Goal: Information Seeking & Learning: Learn about a topic

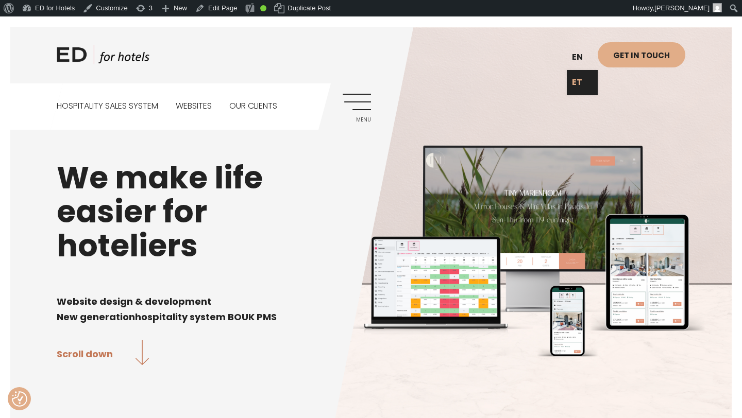
click at [579, 80] on link "ET" at bounding box center [582, 82] width 31 height 25
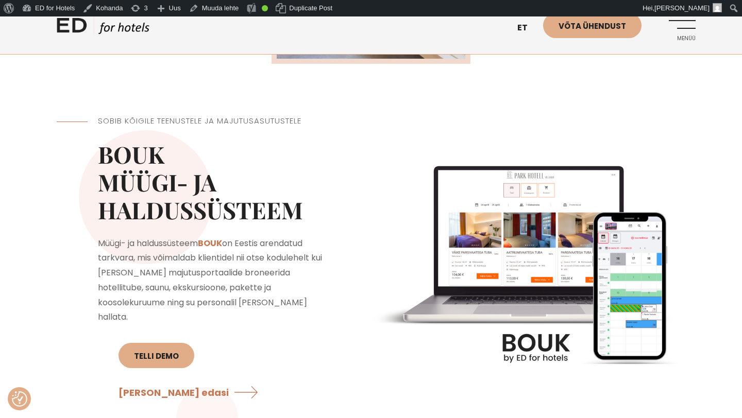
scroll to position [812, 0]
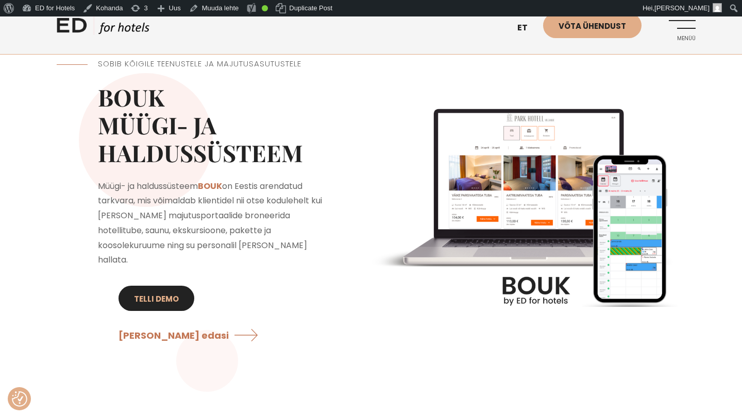
click at [158, 287] on link "Telli DEMO" at bounding box center [156, 298] width 76 height 25
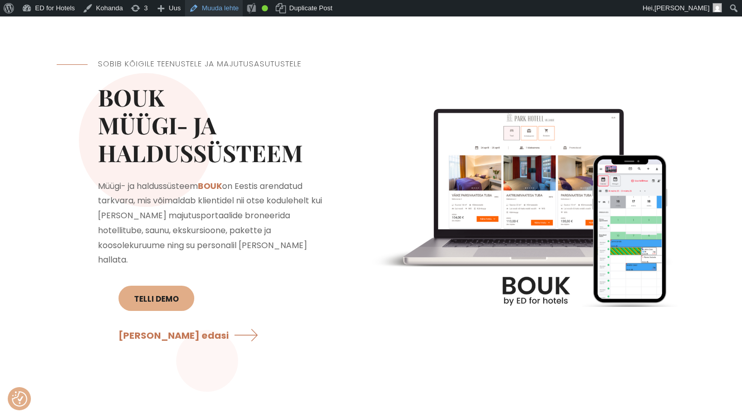
click at [235, 10] on link "Muuda lehte" at bounding box center [214, 8] width 58 height 16
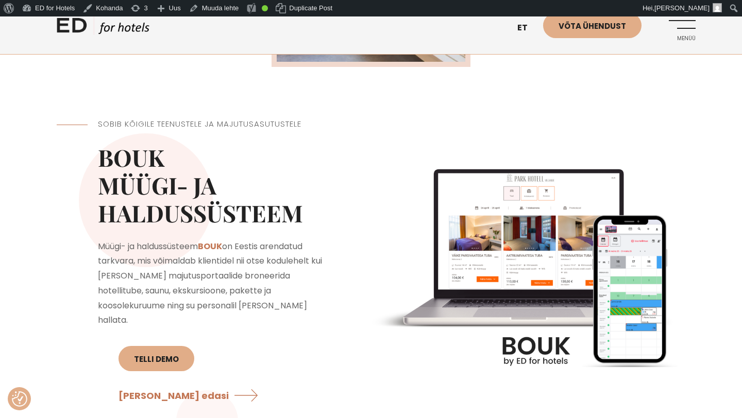
scroll to position [814, 0]
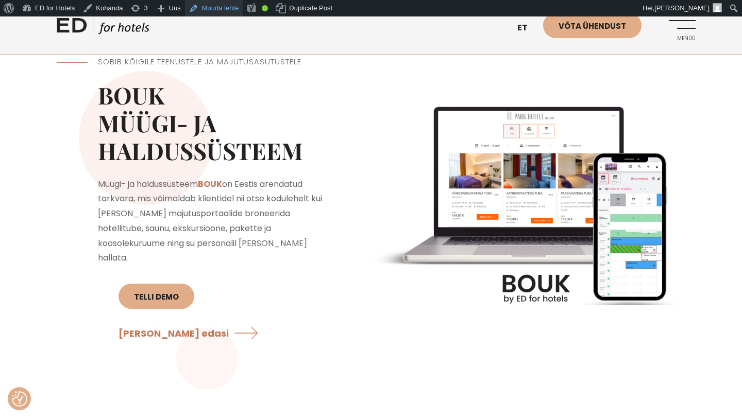
click at [229, 10] on link "Muuda lehte" at bounding box center [214, 8] width 58 height 16
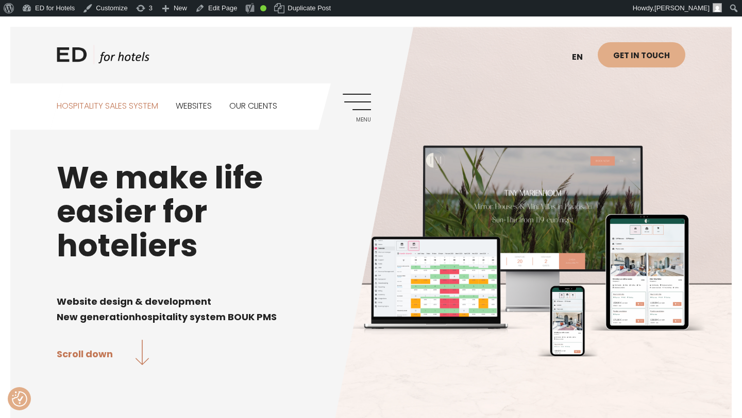
click at [134, 107] on link "Hospitality sales system" at bounding box center [107, 106] width 101 height 46
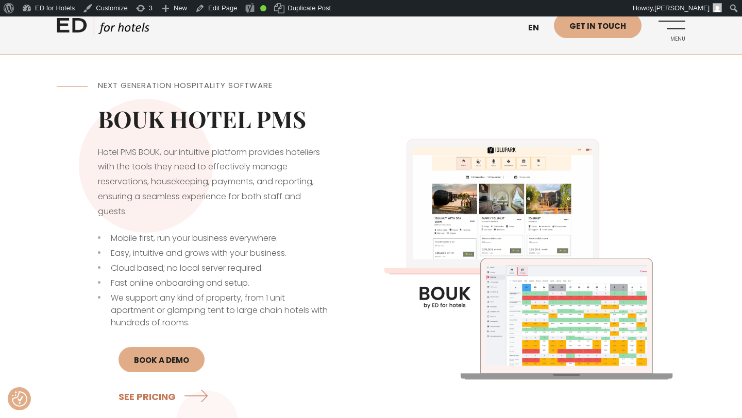
scroll to position [266, 0]
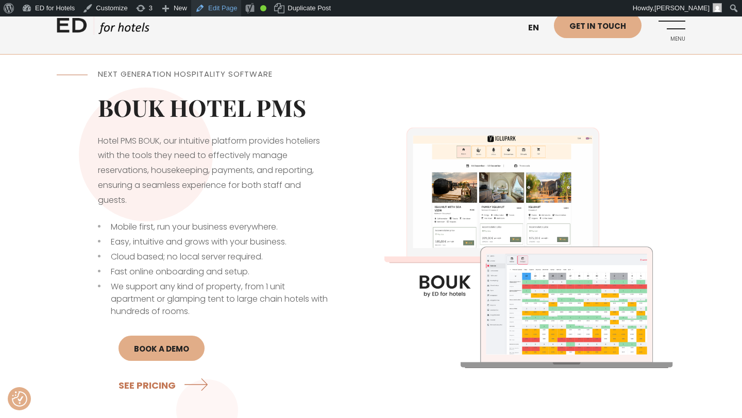
click at [220, 8] on link "Edit Page" at bounding box center [216, 8] width 50 height 16
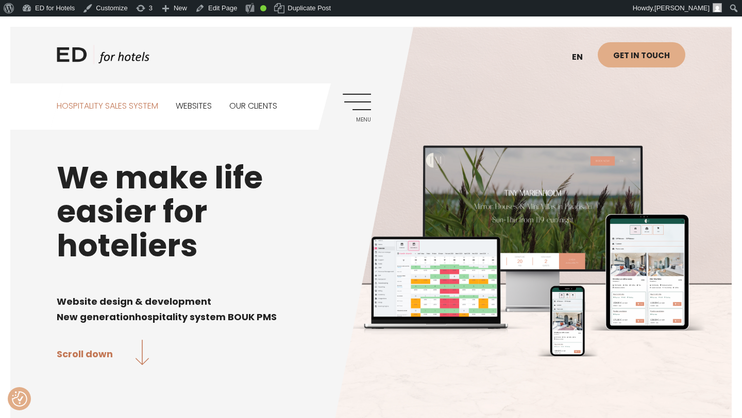
click at [132, 105] on link "Hospitality sales system" at bounding box center [107, 106] width 101 height 46
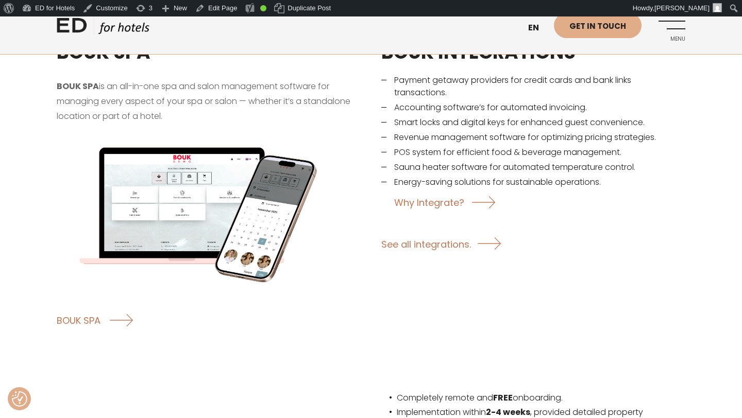
scroll to position [1609, 0]
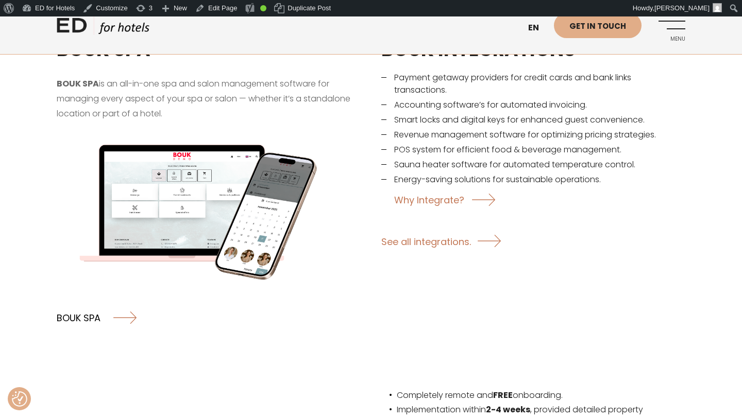
click at [75, 309] on link "BOUK SPA" at bounding box center [97, 317] width 80 height 27
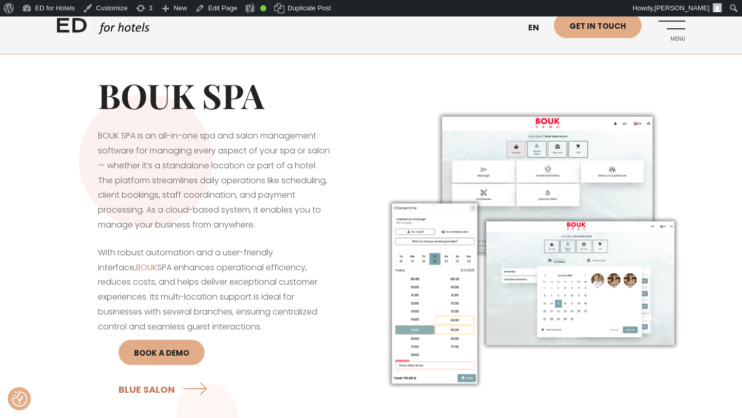
scroll to position [12, 0]
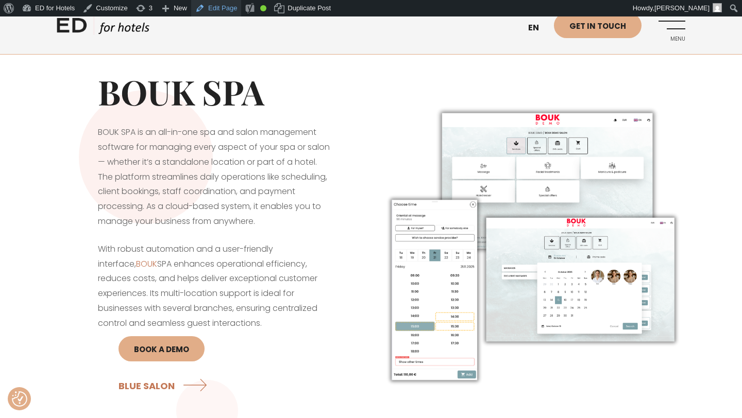
click at [223, 9] on link "Edit Page" at bounding box center [216, 8] width 50 height 16
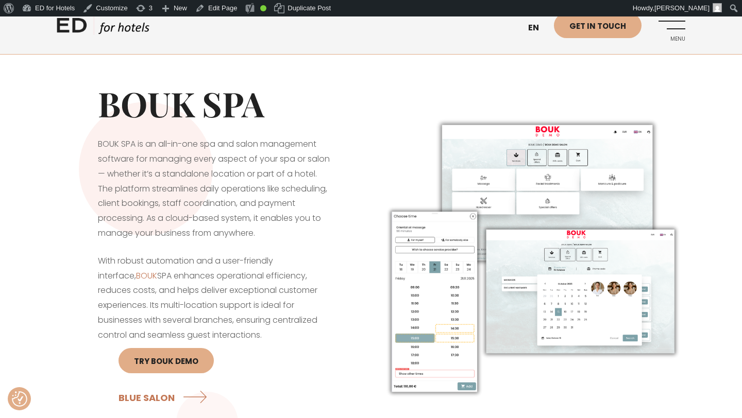
click at [110, 36] on link "ED HOTELS" at bounding box center [103, 28] width 93 height 26
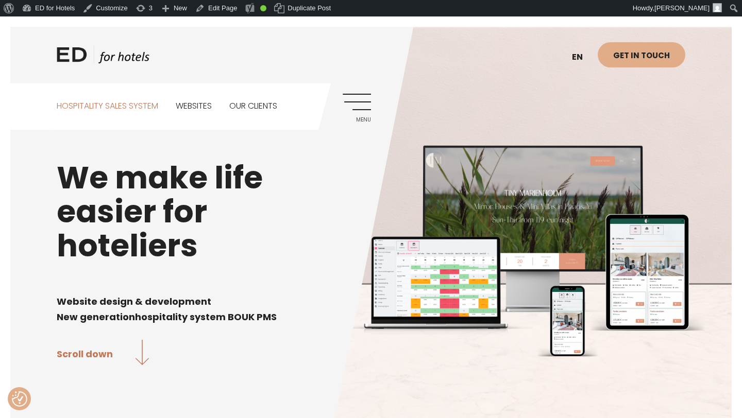
click at [137, 107] on link "Hospitality sales system" at bounding box center [107, 106] width 101 height 46
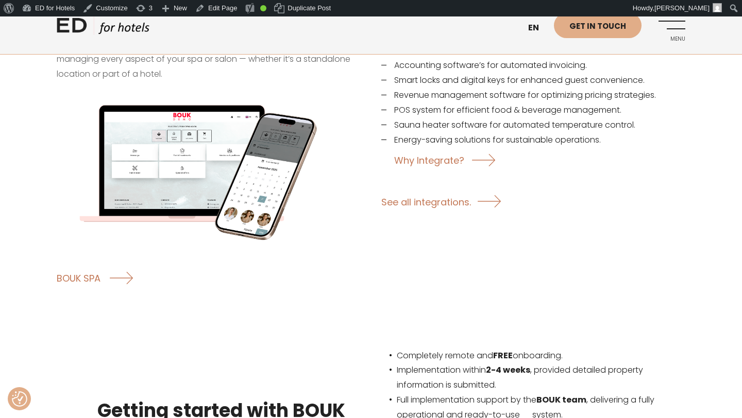
scroll to position [1660, 0]
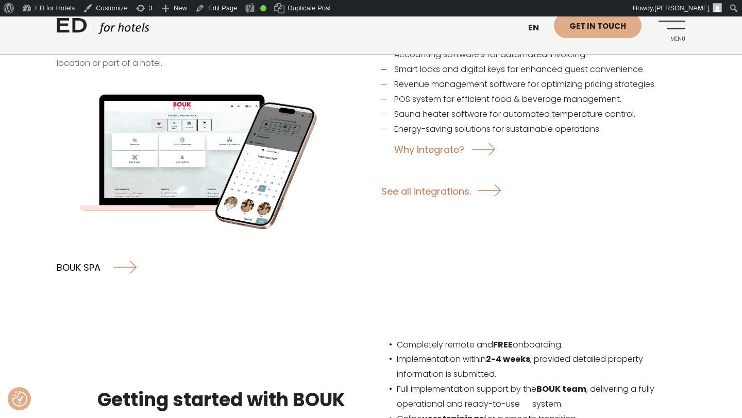
click at [79, 254] on link "BOUK SPA" at bounding box center [97, 266] width 80 height 27
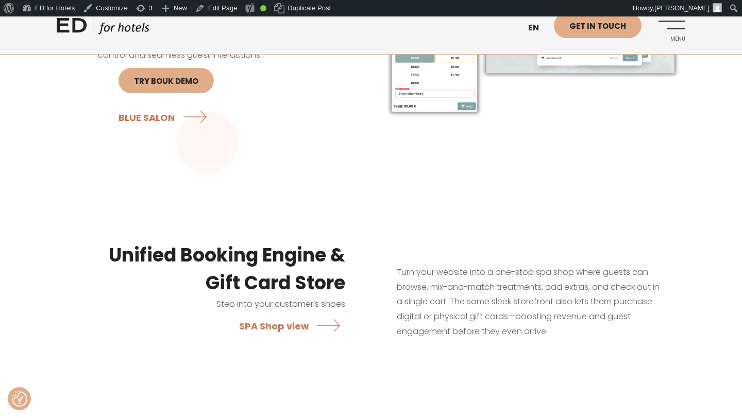
scroll to position [285, 0]
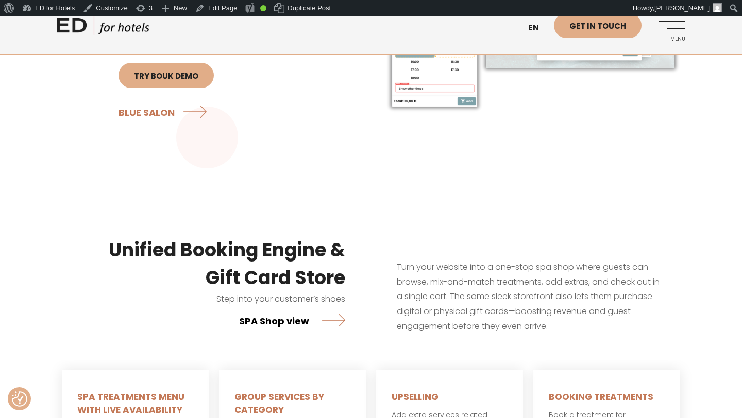
click at [277, 321] on link "SPA Shop view" at bounding box center [292, 320] width 106 height 27
